Goal: Information Seeking & Learning: Learn about a topic

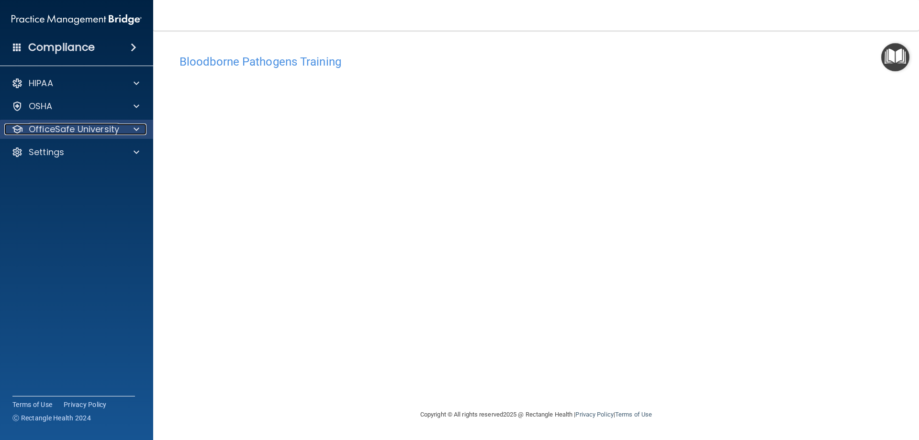
click at [108, 127] on p "OfficeSafe University" at bounding box center [74, 128] width 90 height 11
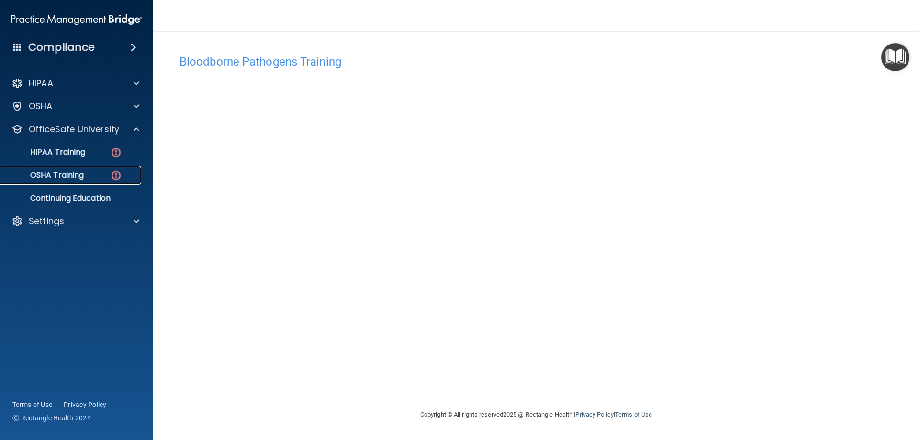
click at [95, 167] on link "OSHA Training" at bounding box center [65, 175] width 151 height 19
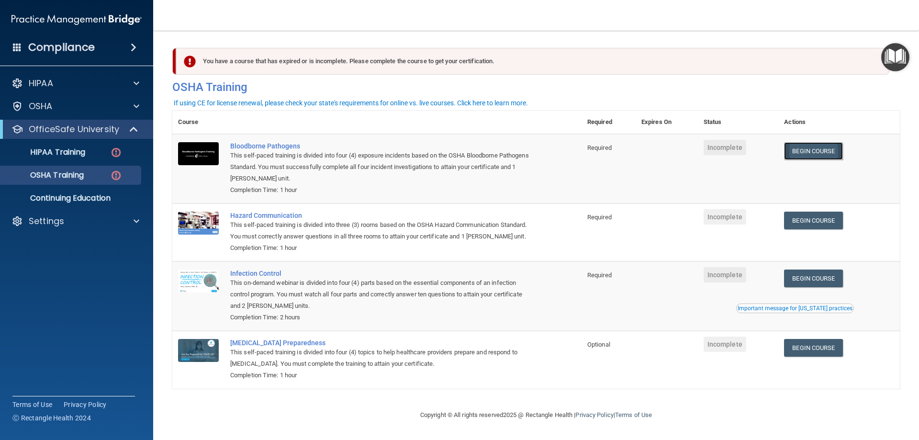
click at [795, 144] on link "Begin Course" at bounding box center [813, 151] width 58 height 18
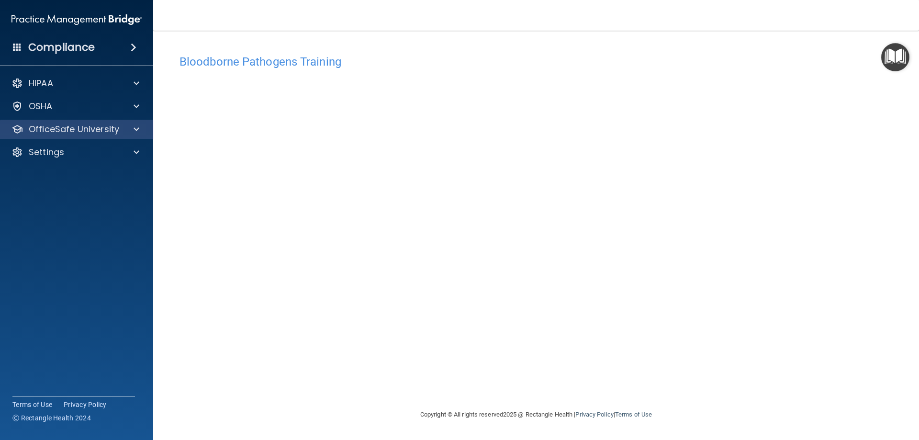
click at [71, 122] on div "OfficeSafe University" at bounding box center [77, 129] width 154 height 19
click at [139, 130] on span at bounding box center [136, 128] width 6 height 11
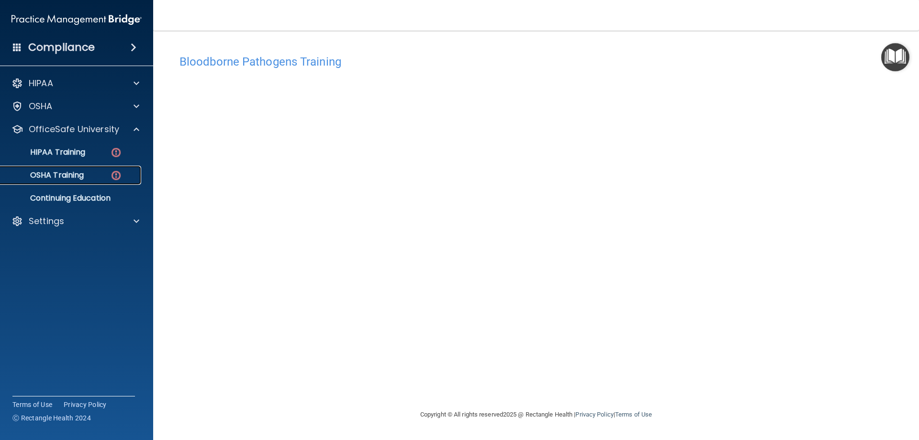
click at [102, 175] on div "OSHA Training" at bounding box center [71, 175] width 131 height 10
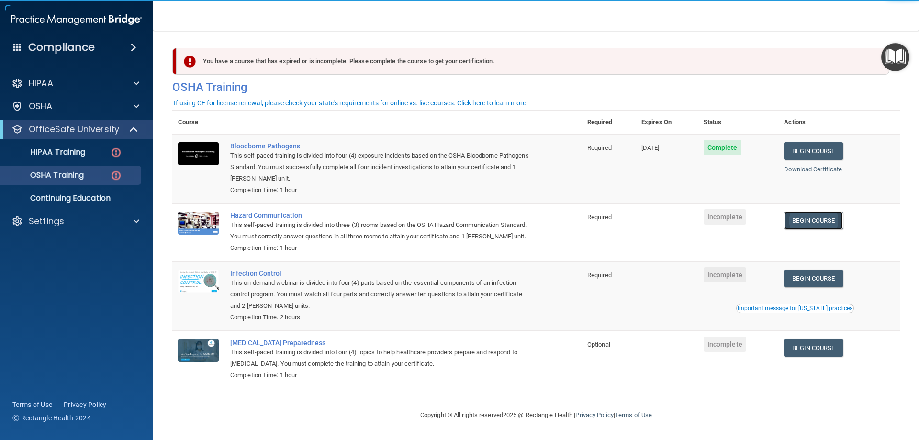
click at [811, 219] on link "Begin Course" at bounding box center [813, 220] width 58 height 18
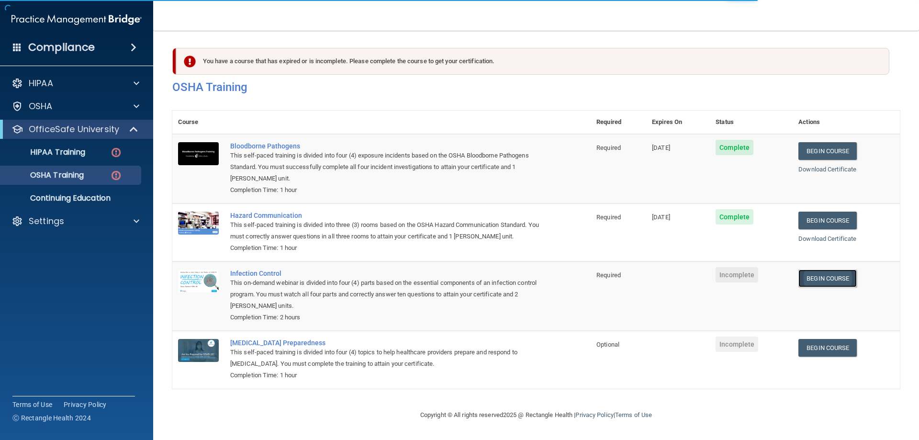
click at [820, 276] on link "Begin Course" at bounding box center [827, 278] width 58 height 18
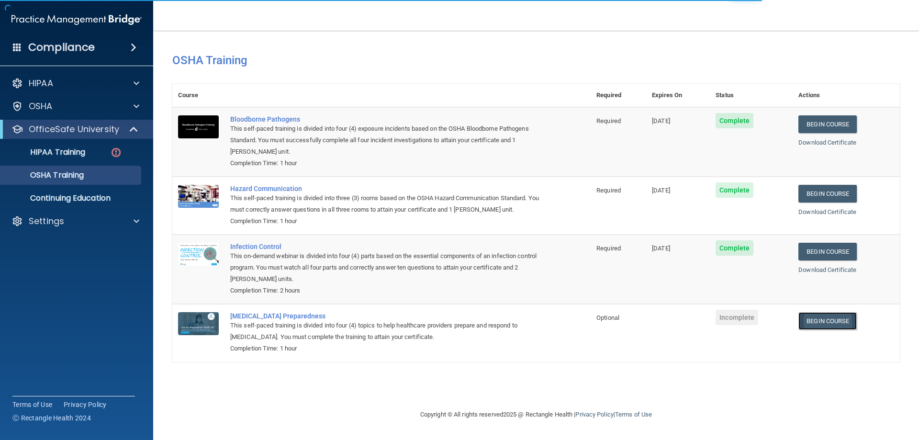
click at [821, 325] on link "Begin Course" at bounding box center [827, 321] width 58 height 18
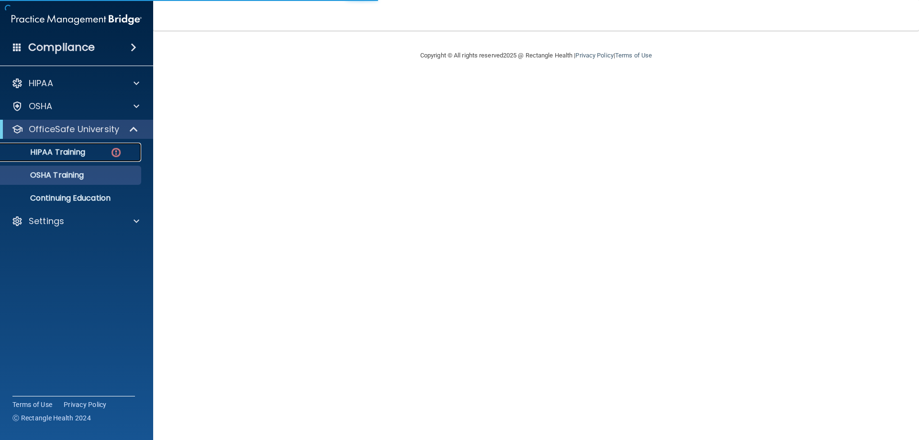
click at [91, 160] on link "HIPAA Training" at bounding box center [65, 152] width 151 height 19
